Goal: Navigation & Orientation: Find specific page/section

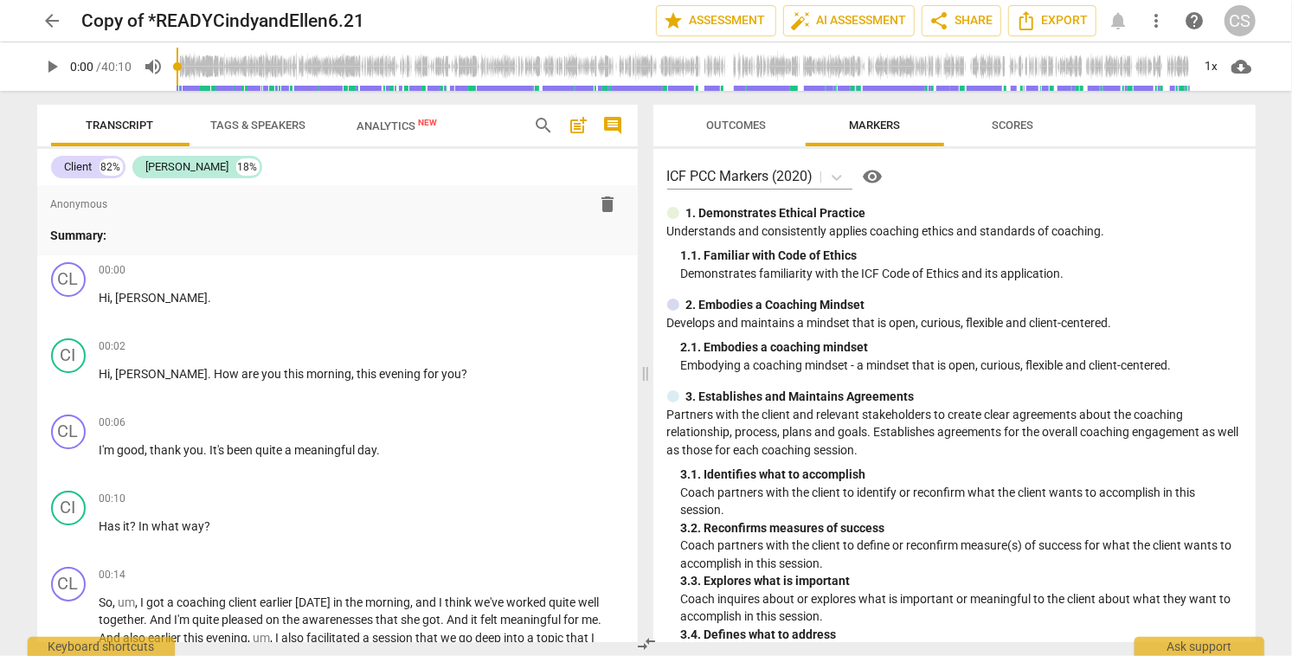
scroll to position [1193, 0]
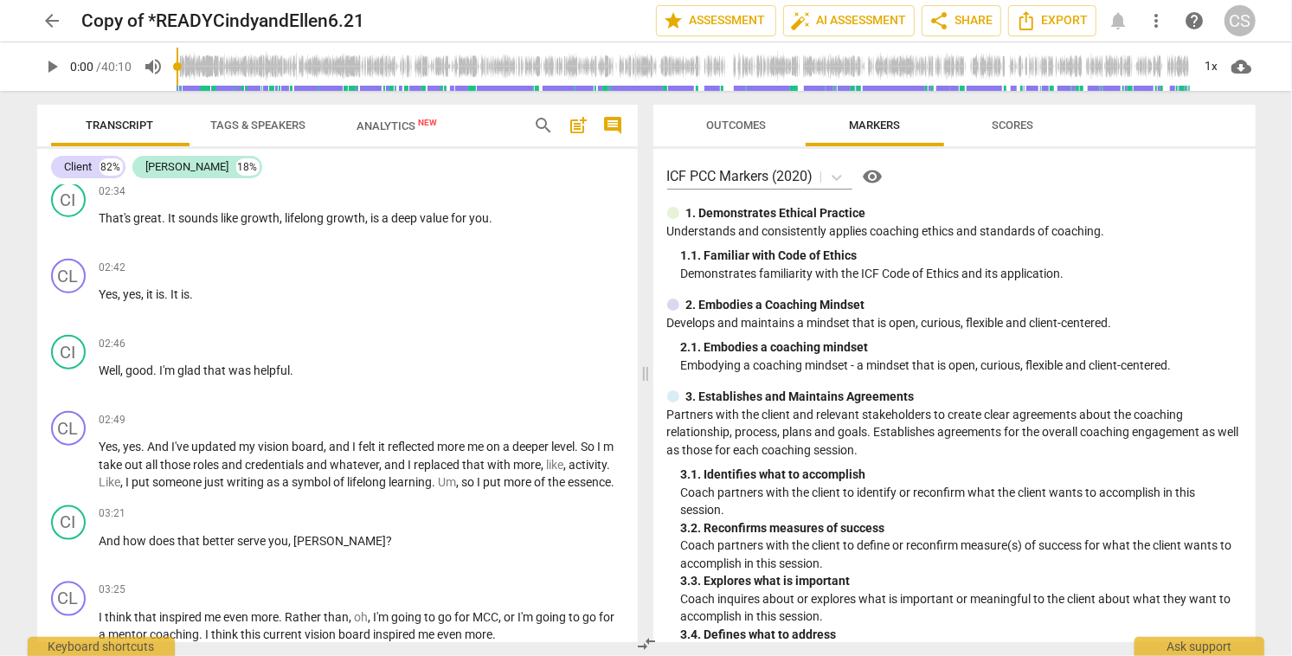
click at [51, 19] on span "arrow_back" at bounding box center [52, 20] width 21 height 21
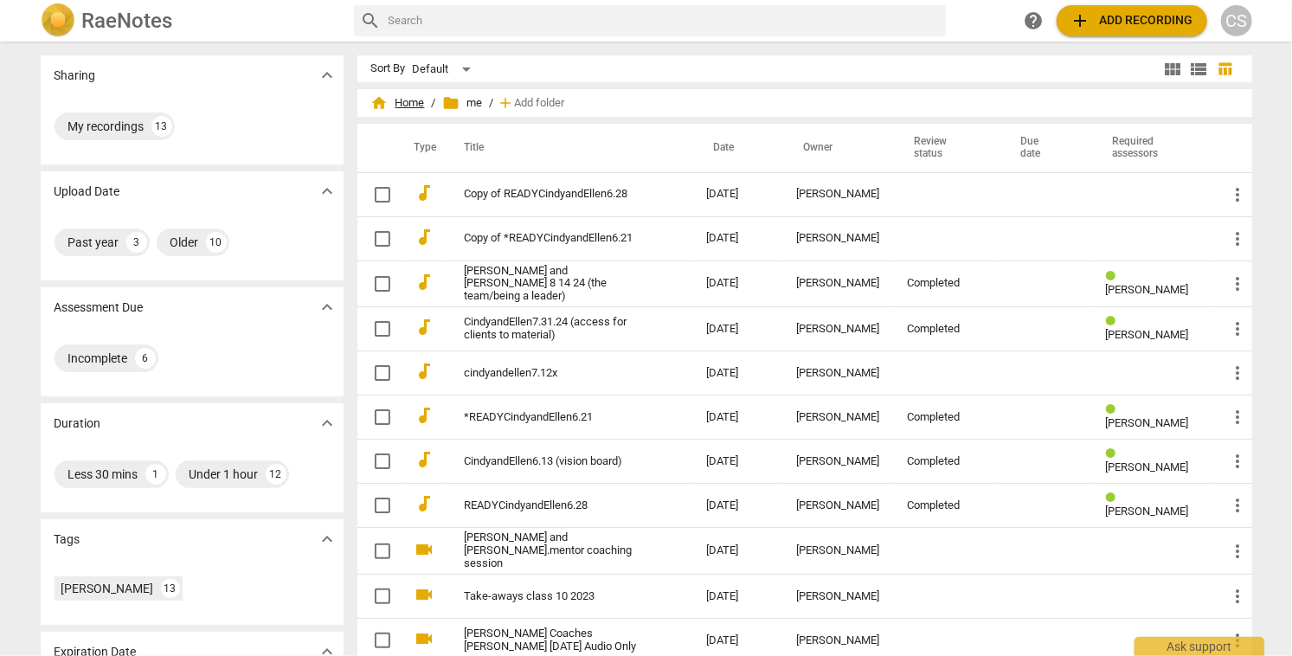
click at [397, 101] on span "home Home" at bounding box center [398, 102] width 54 height 17
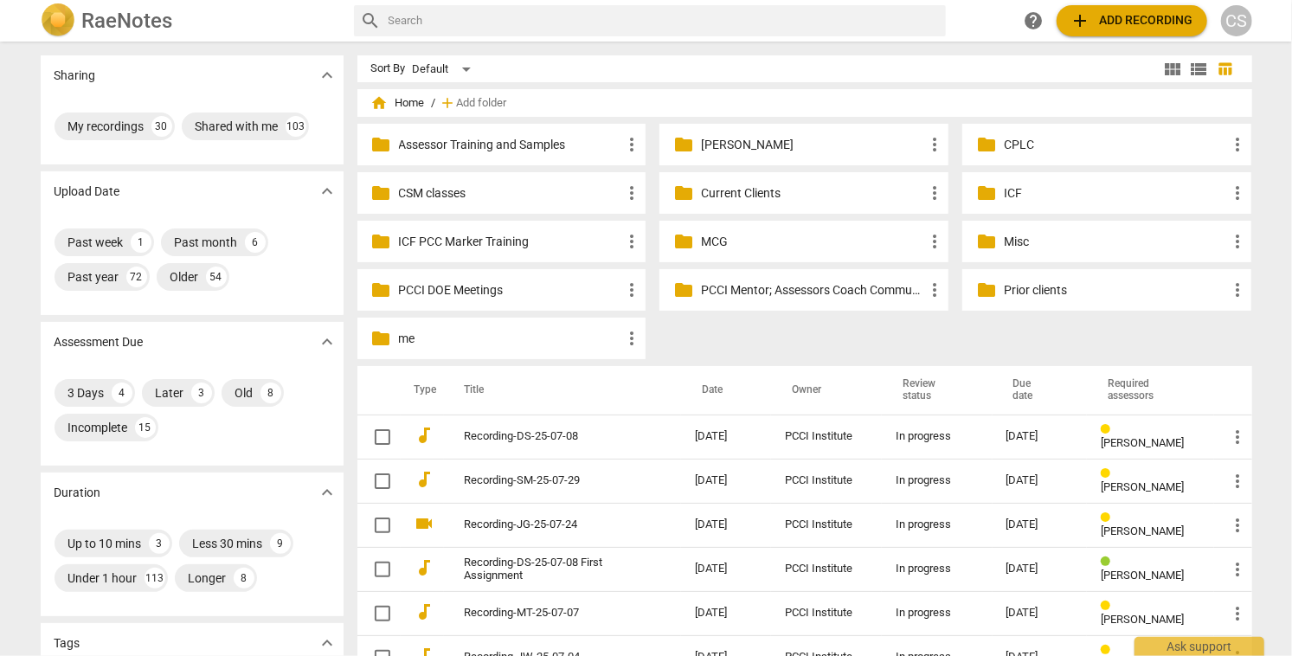
click at [734, 186] on p "Current Clients" at bounding box center [812, 193] width 223 height 18
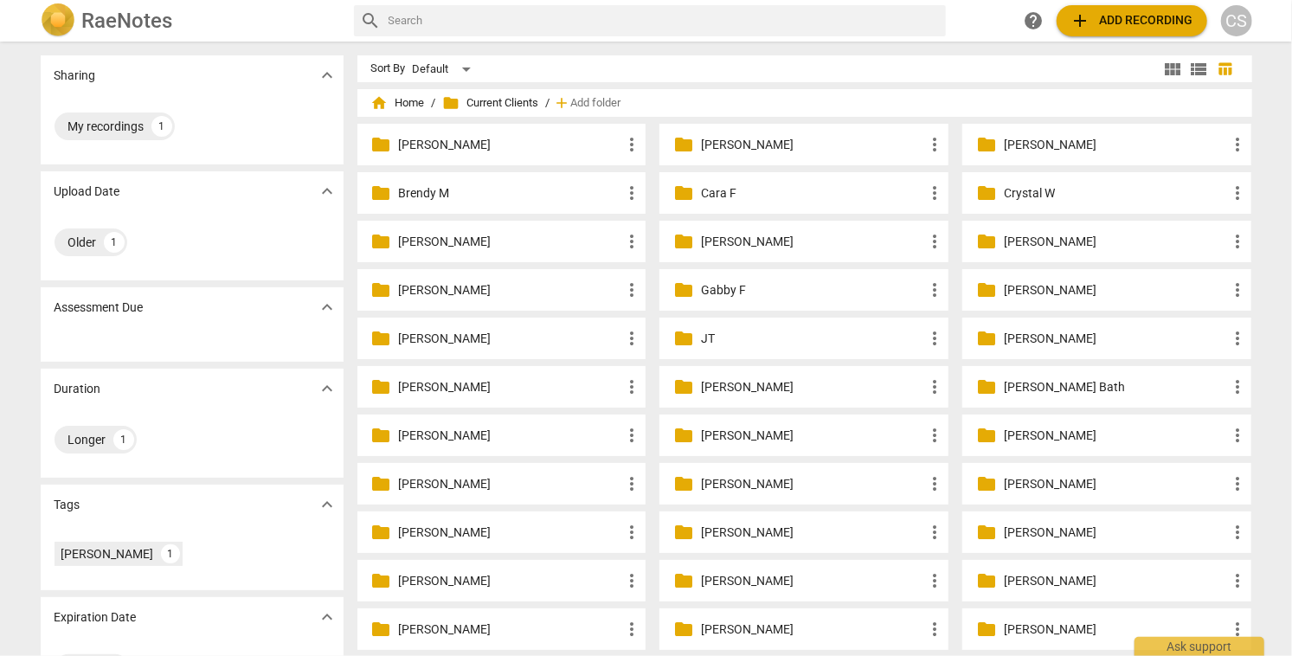
click at [750, 482] on p "[PERSON_NAME]" at bounding box center [812, 484] width 223 height 18
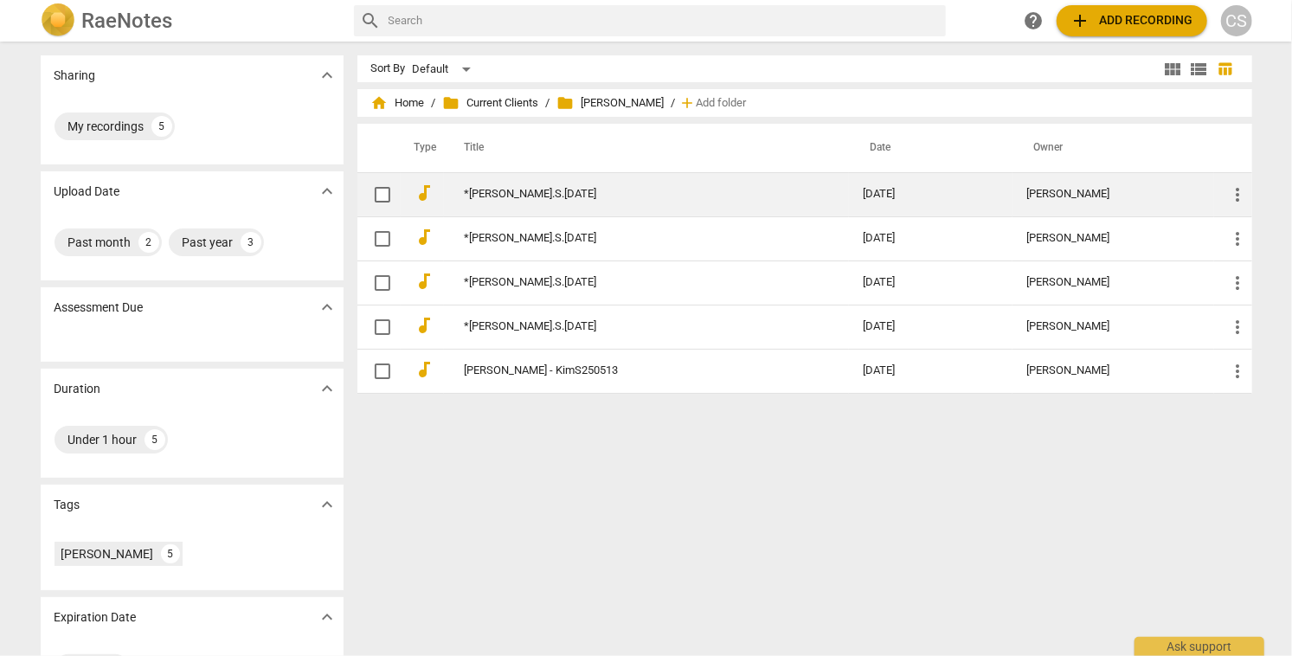
click at [686, 188] on link "*[PERSON_NAME].S.[DATE]" at bounding box center [633, 194] width 337 height 13
